Goal: Use online tool/utility

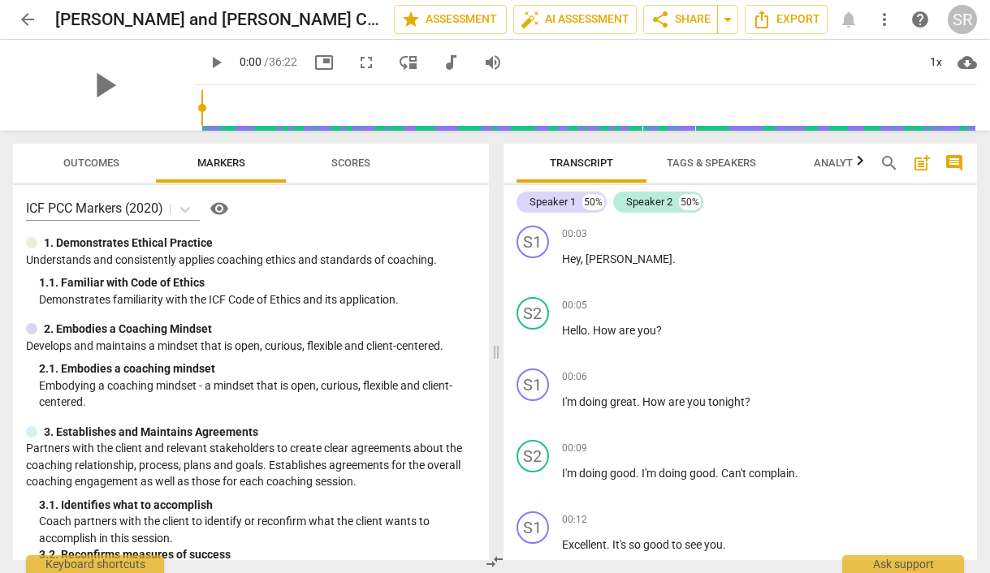
scroll to position [3, 0]
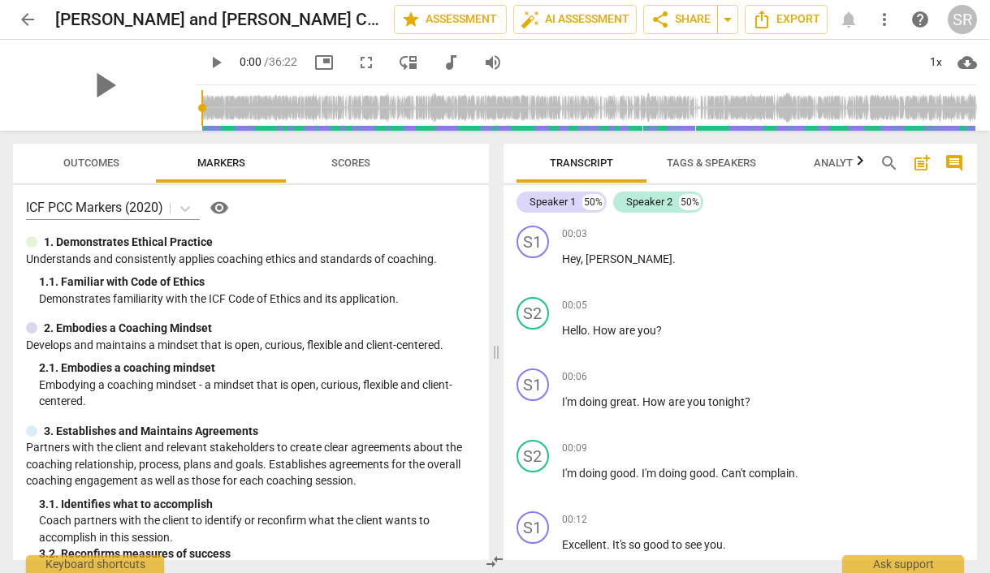
click at [340, 158] on span "Scores" at bounding box center [350, 163] width 39 height 12
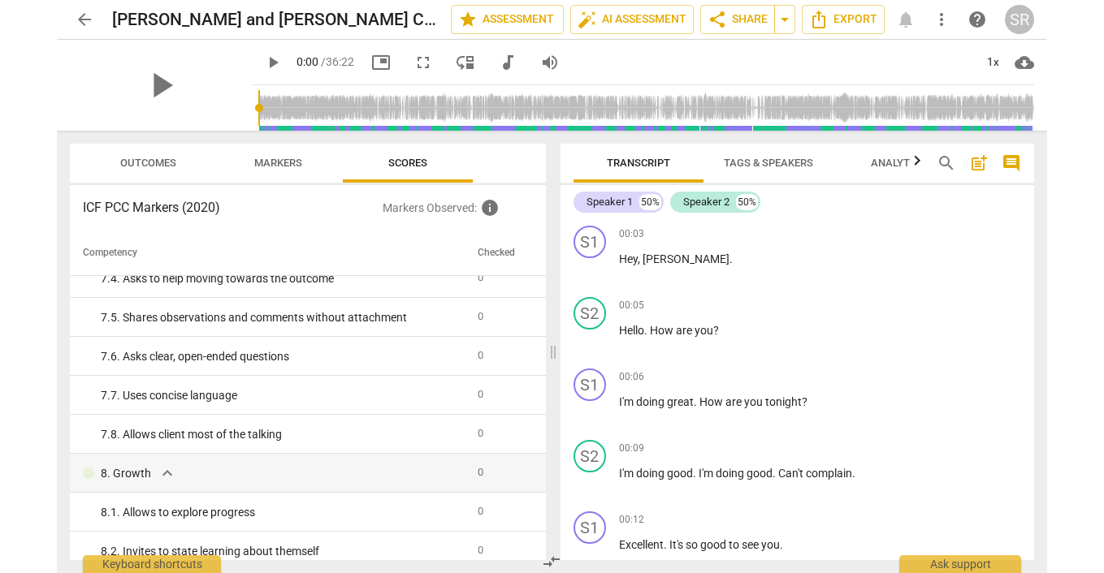
scroll to position [759, 0]
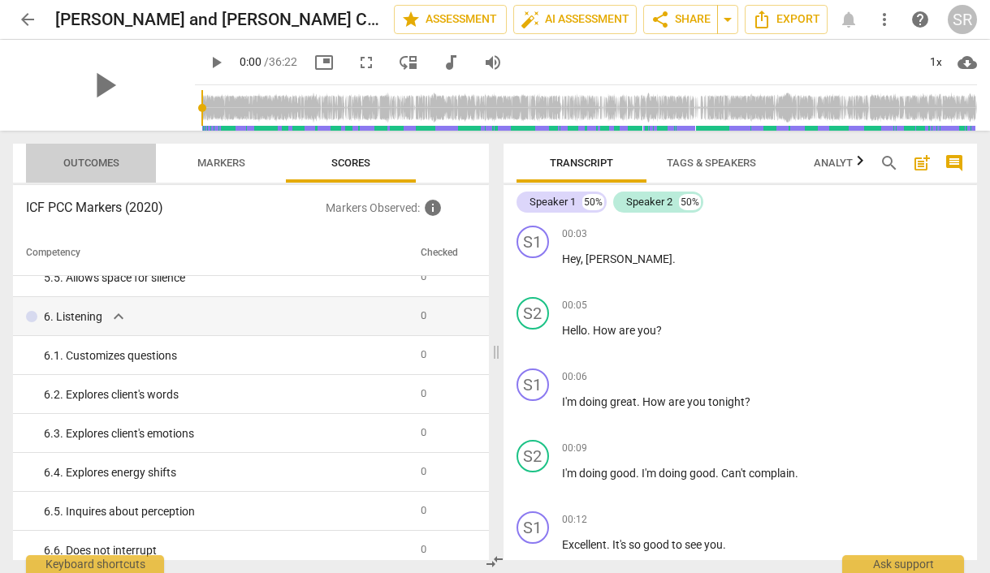
click at [102, 170] on span "Outcomes" at bounding box center [91, 164] width 95 height 22
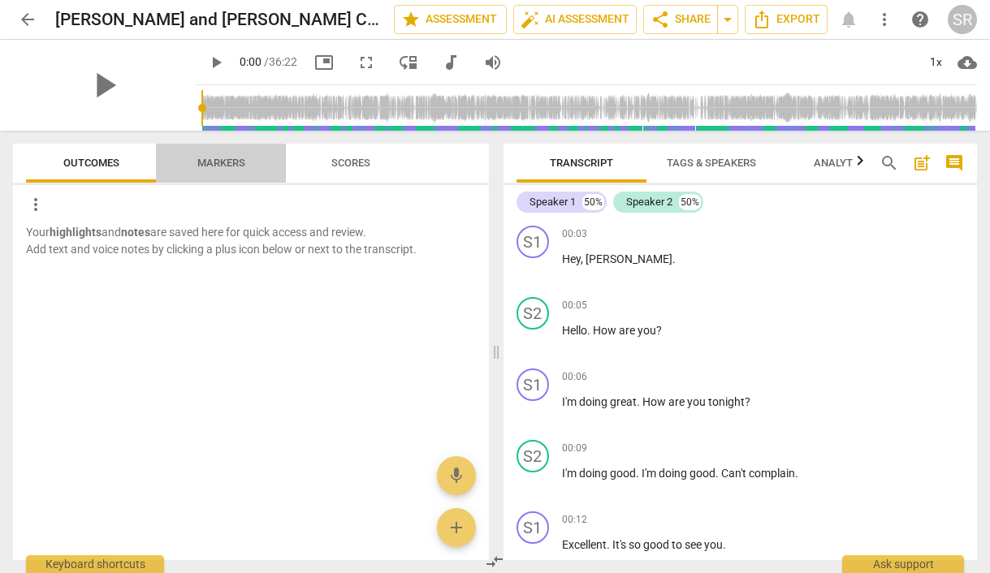
click at [222, 171] on span "Markers" at bounding box center [221, 164] width 87 height 22
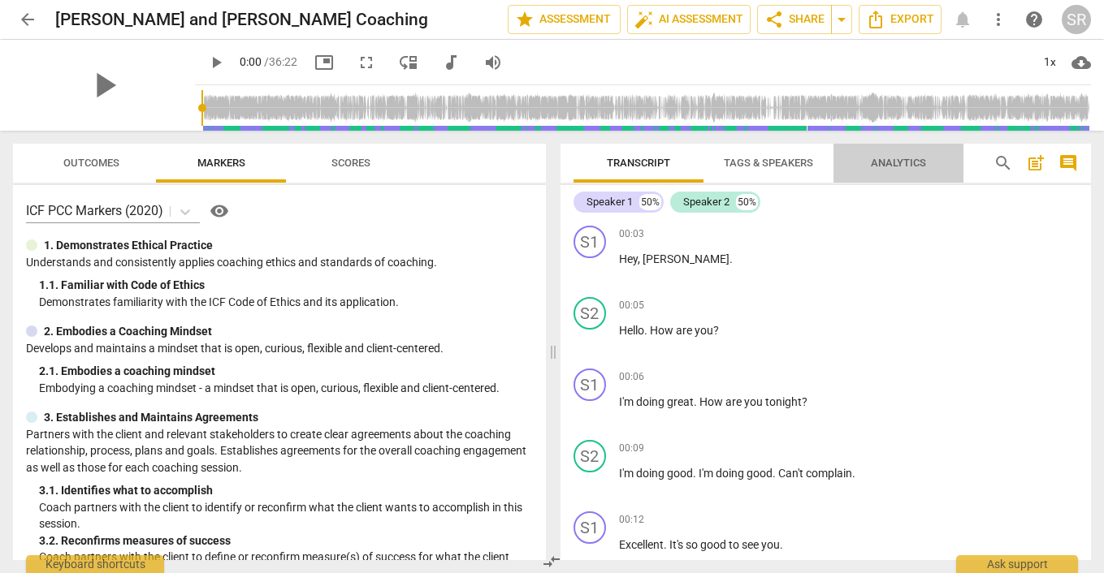
click at [904, 159] on span "Analytics" at bounding box center [898, 163] width 55 height 12
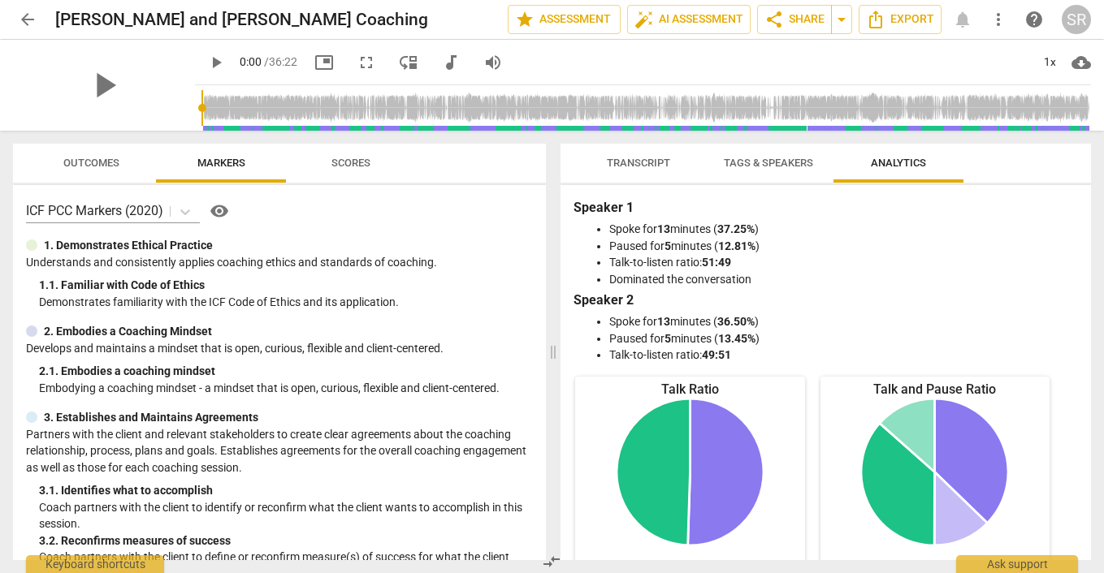
click at [756, 163] on span "Tags & Speakers" at bounding box center [768, 163] width 89 height 12
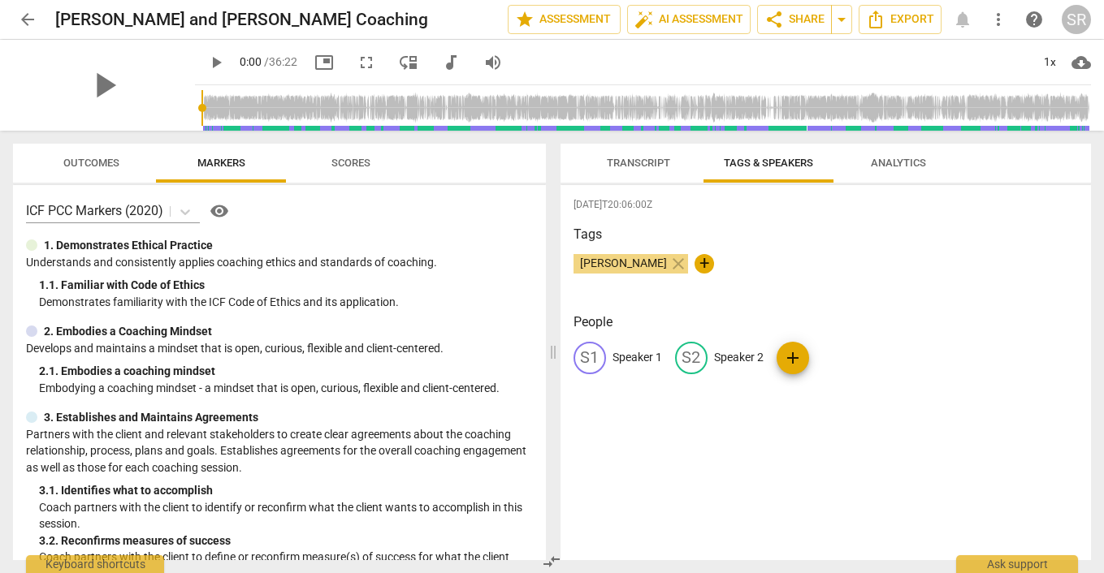
click at [636, 166] on span "Transcript" at bounding box center [638, 163] width 63 height 12
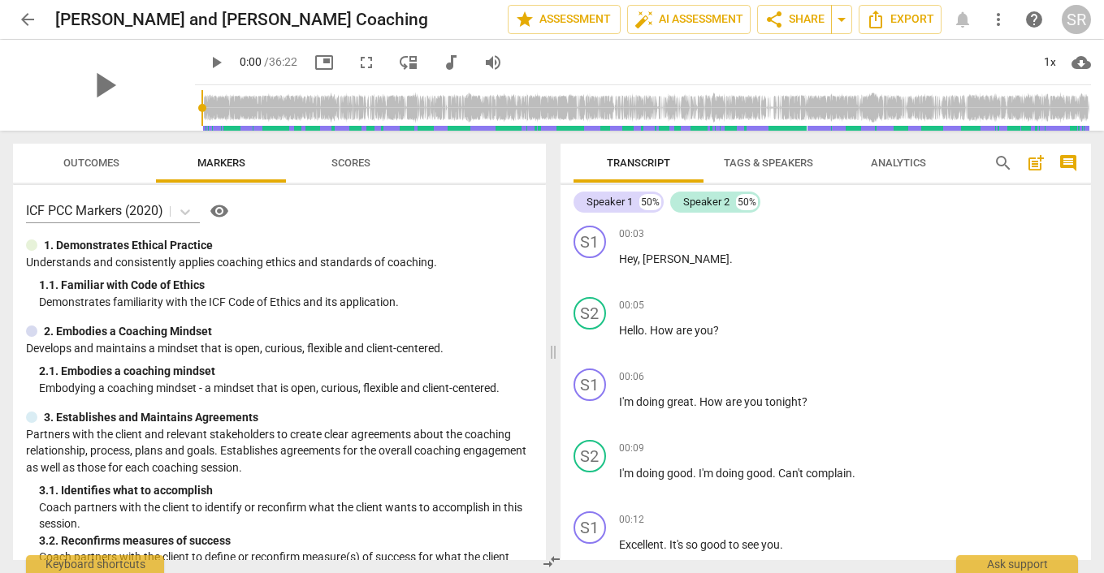
click at [886, 165] on span "Analytics" at bounding box center [898, 163] width 55 height 12
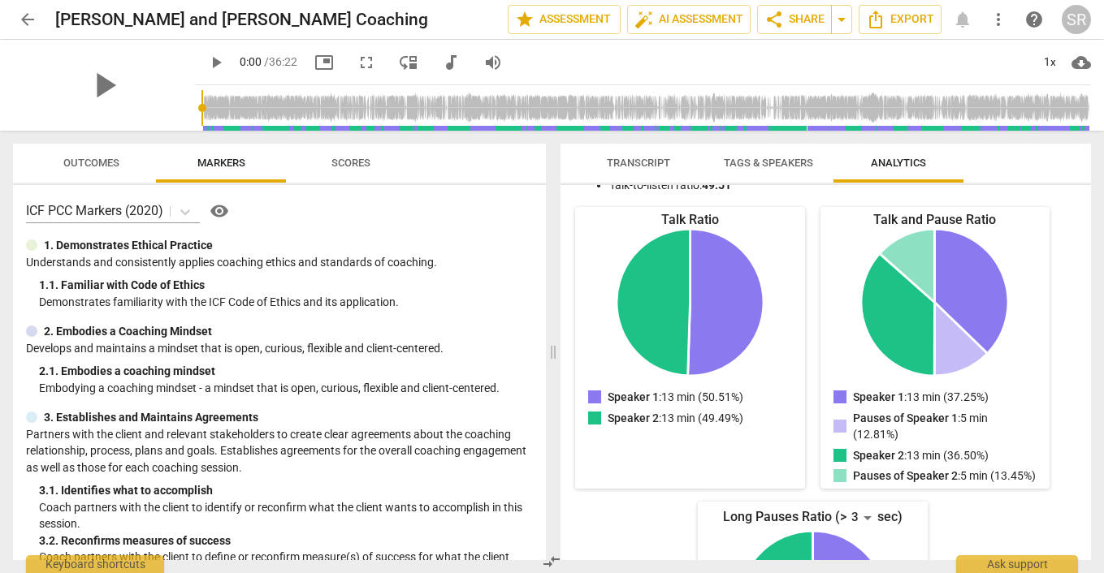
scroll to position [0, 0]
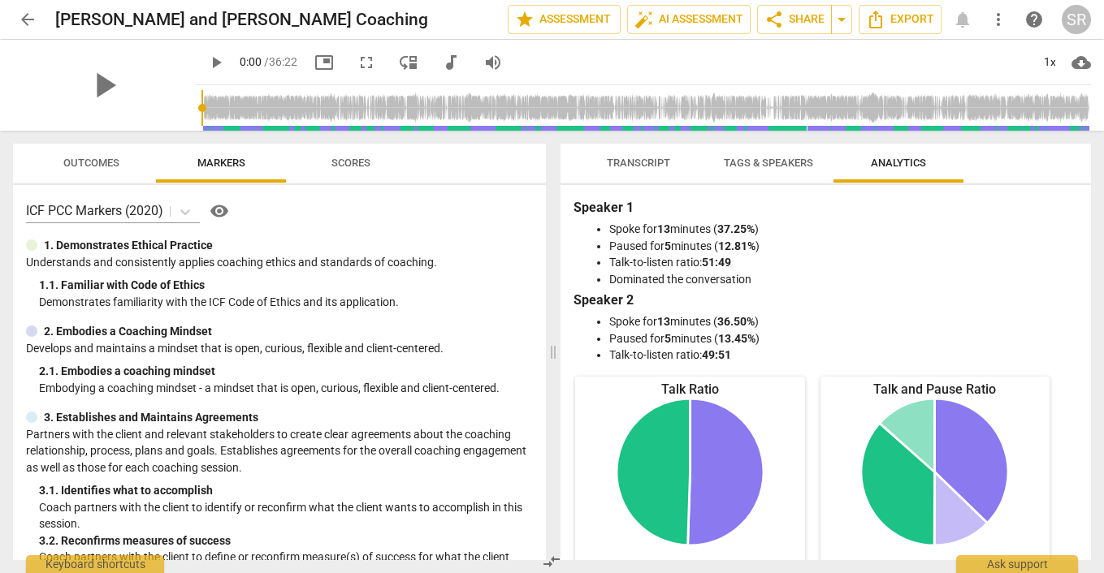
click at [627, 167] on span "Transcript" at bounding box center [638, 163] width 63 height 12
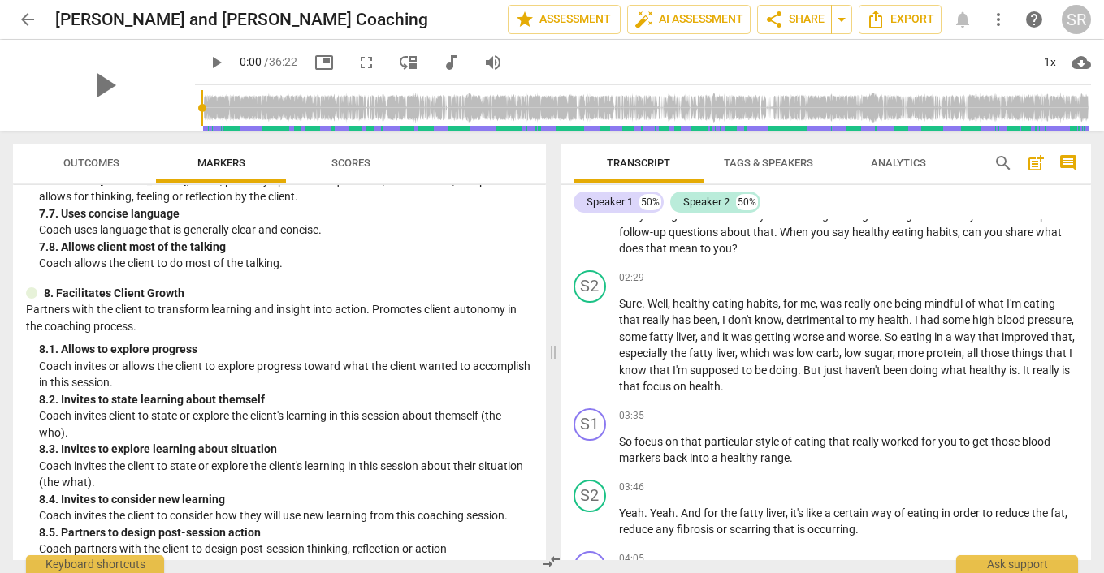
scroll to position [1864, 0]
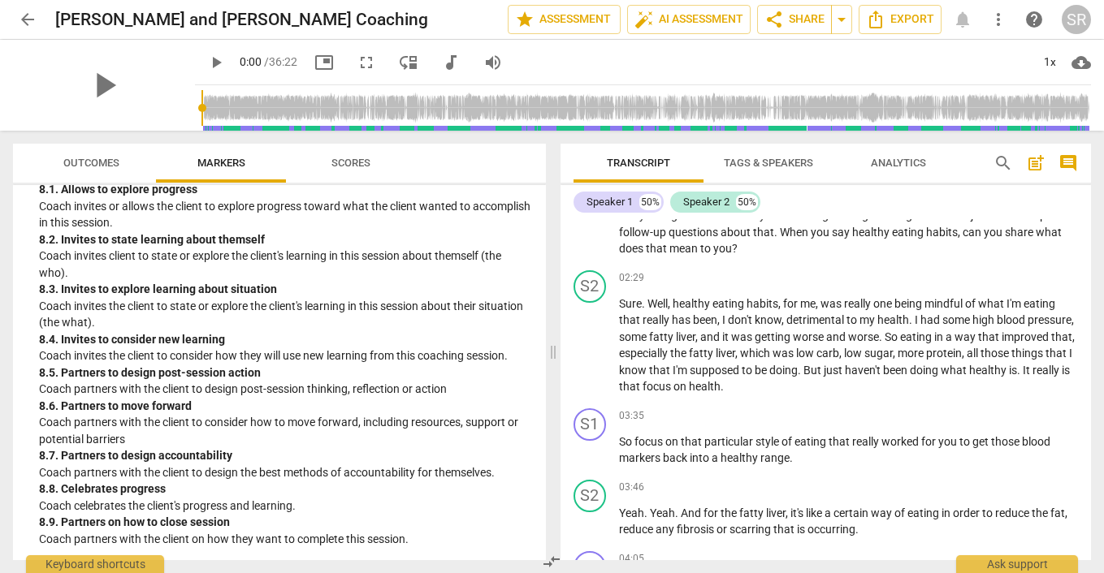
click at [100, 168] on span "Outcomes" at bounding box center [91, 163] width 56 height 12
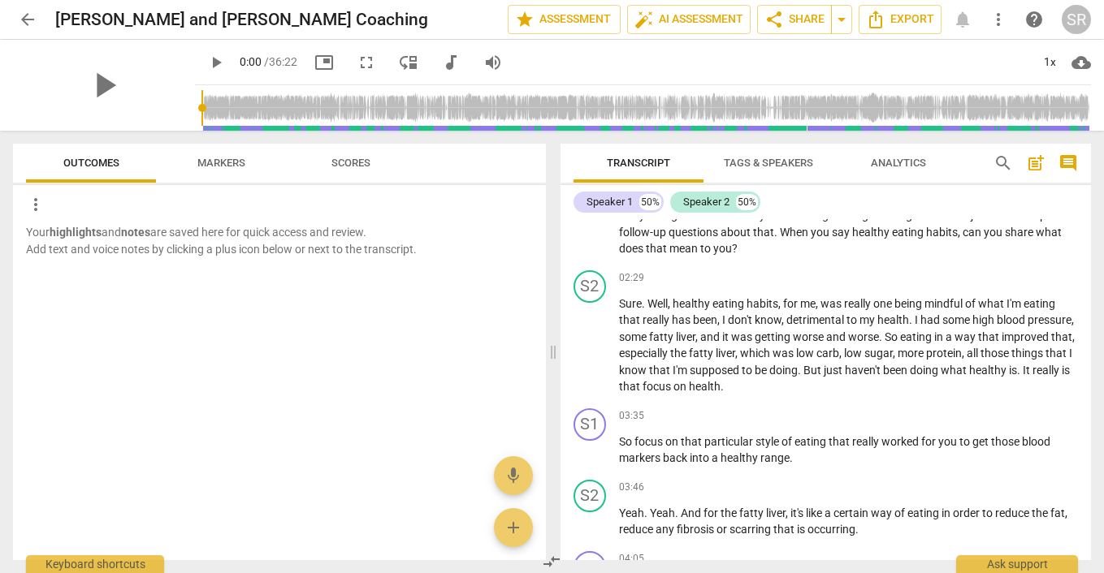
click at [359, 159] on span "Scores" at bounding box center [350, 163] width 39 height 12
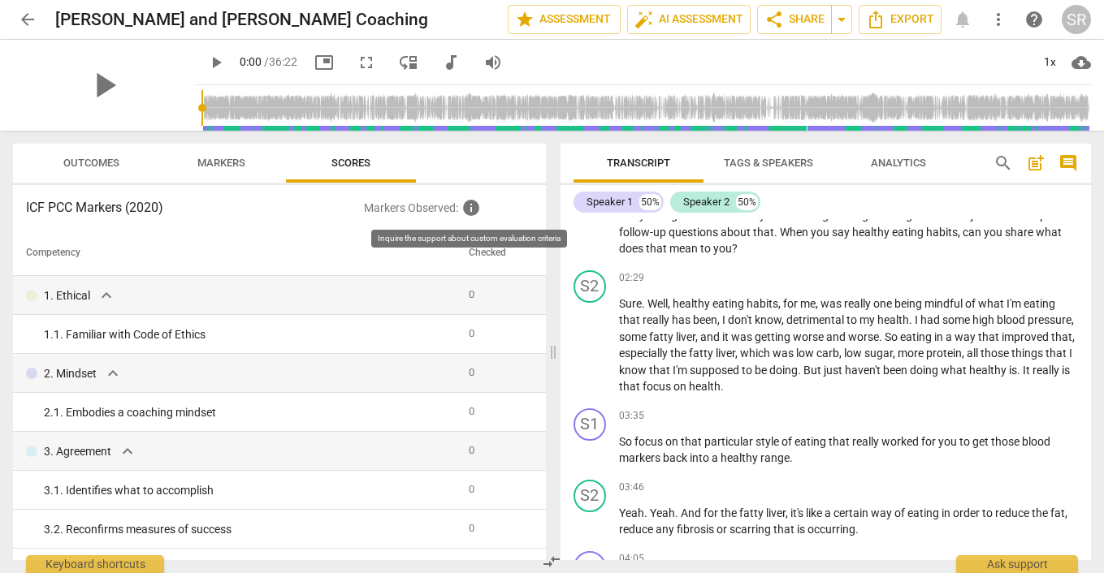
click at [471, 210] on span "info" at bounding box center [470, 207] width 19 height 19
click at [97, 297] on span "expand_more" at bounding box center [106, 295] width 19 height 19
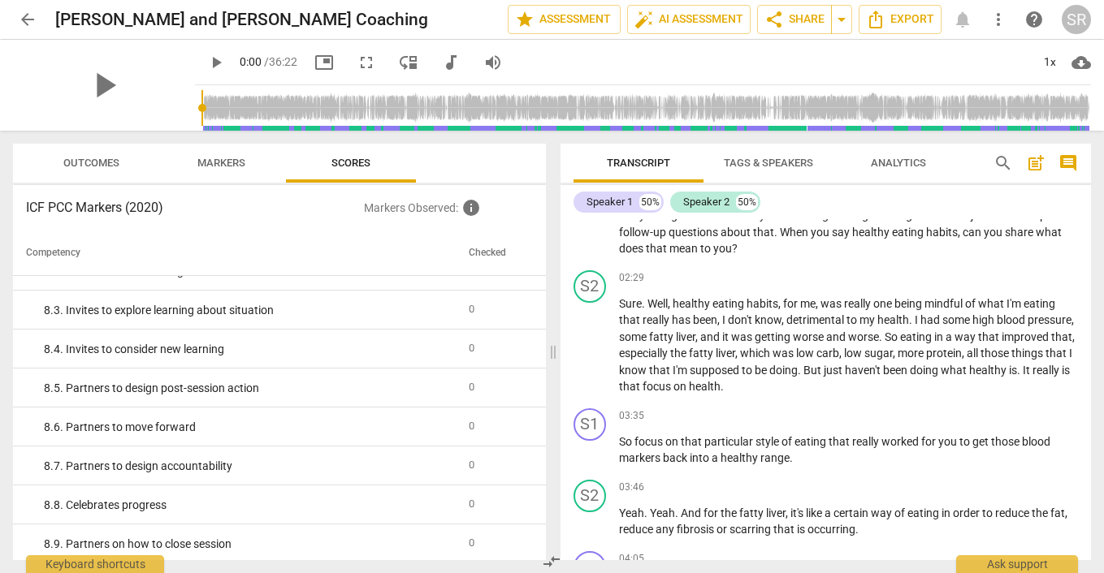
scroll to position [1509, 0]
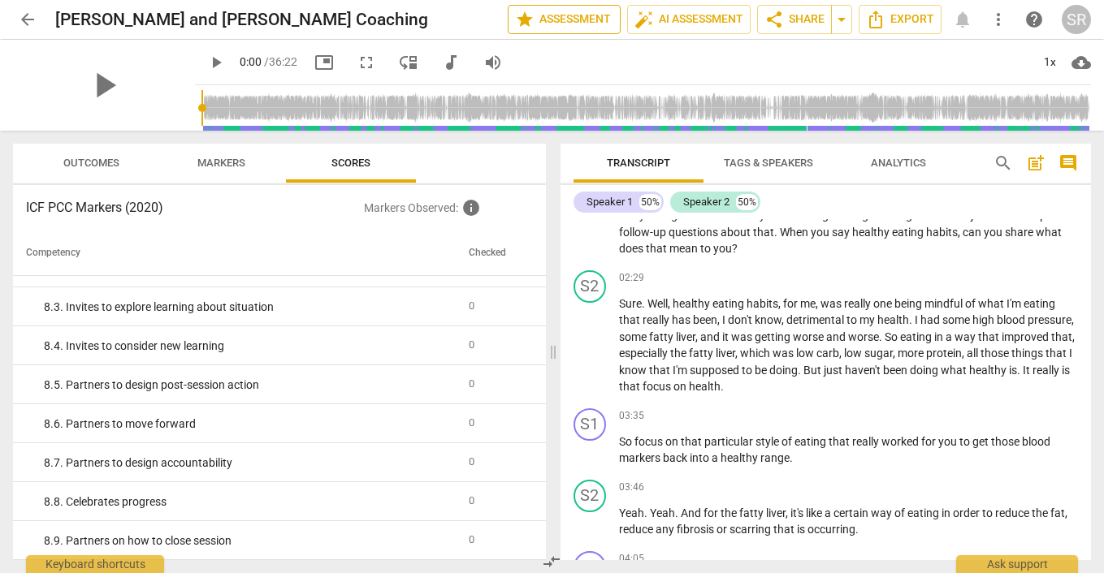
click at [564, 16] on span "star Assessment" at bounding box center [564, 19] width 98 height 19
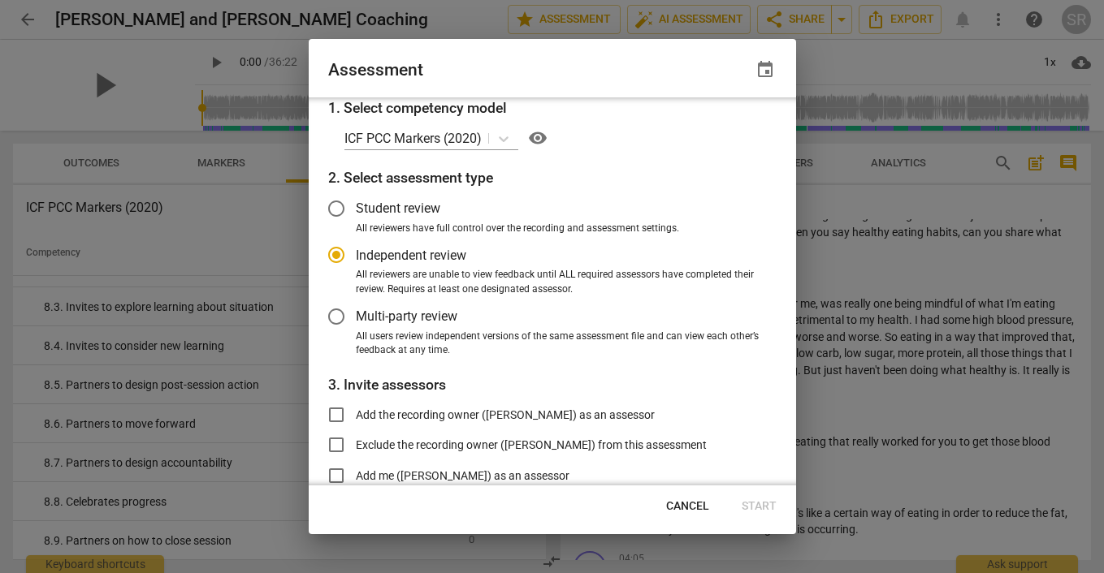
scroll to position [116, 0]
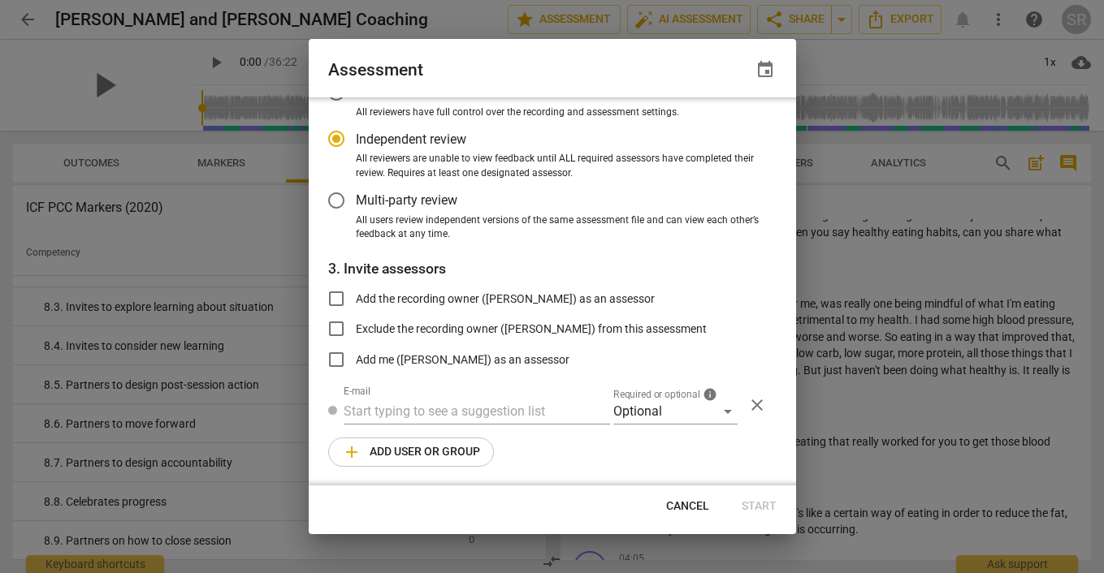
click at [687, 503] on span "Cancel" at bounding box center [687, 507] width 43 height 16
radio input "false"
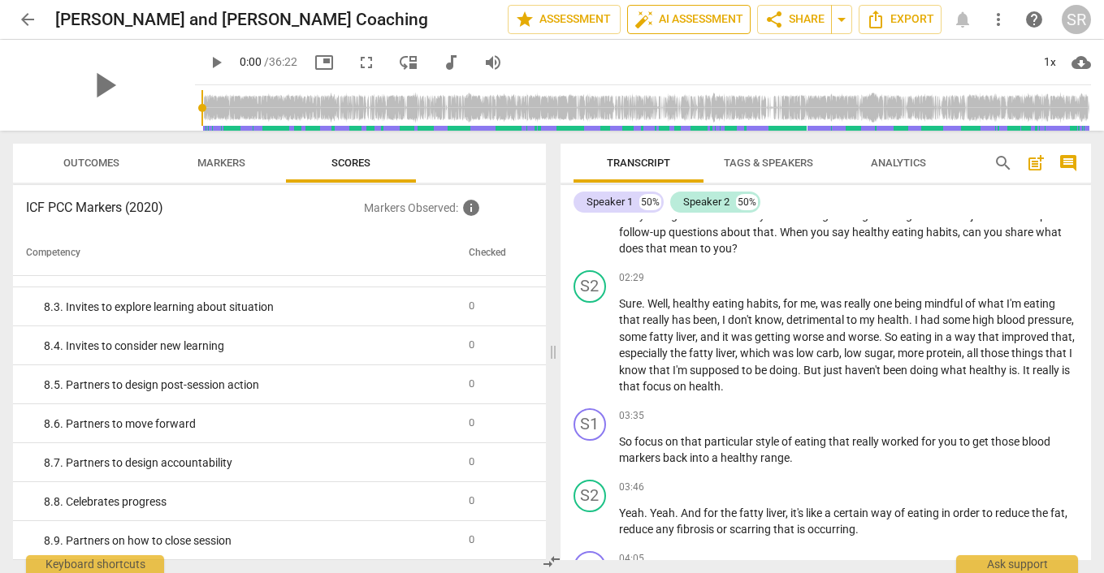
click at [685, 12] on span "auto_fix_high AI Assessment" at bounding box center [688, 19] width 109 height 19
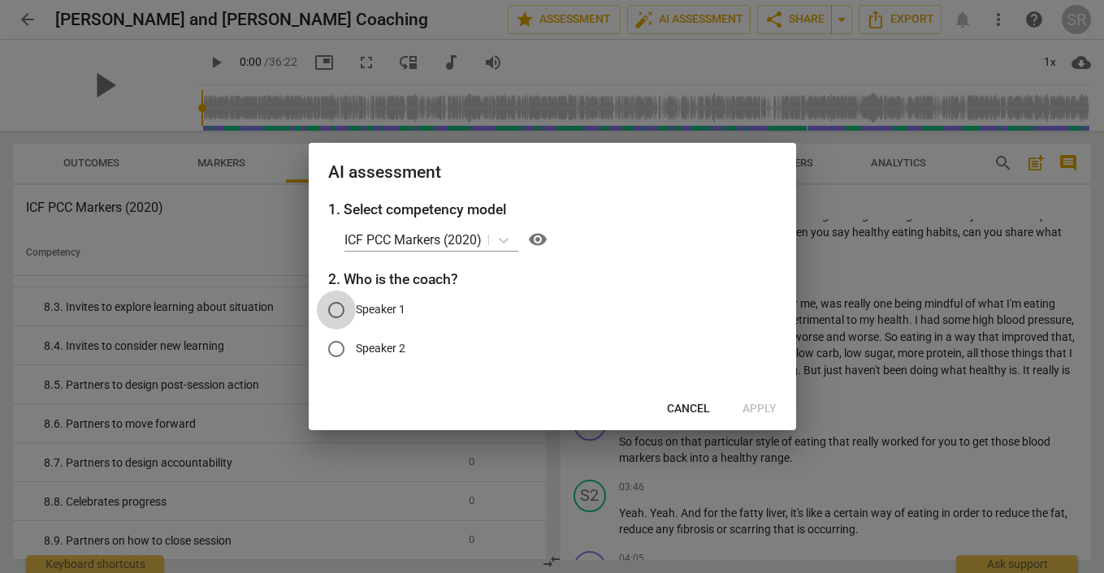
click at [350, 311] on input "Speaker 1" at bounding box center [336, 310] width 39 height 39
radio input "true"
click at [759, 408] on span "Apply" at bounding box center [759, 409] width 34 height 16
